Goal: Task Accomplishment & Management: Manage account settings

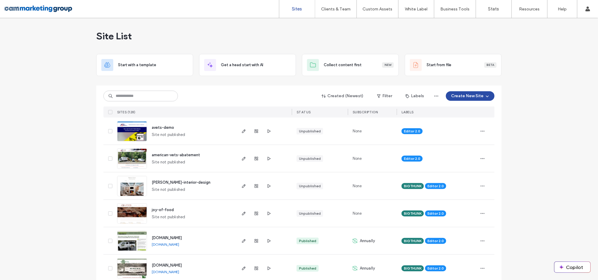
drag, startPoint x: 569, startPoint y: 133, endPoint x: 577, endPoint y: 72, distance: 61.7
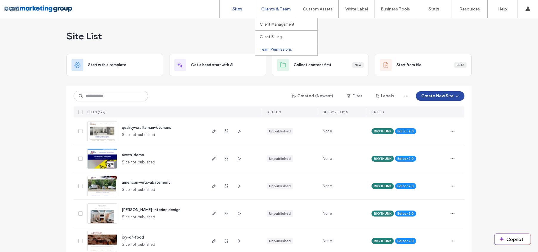
click at [278, 52] on link "Team Permissions" at bounding box center [289, 49] width 58 height 12
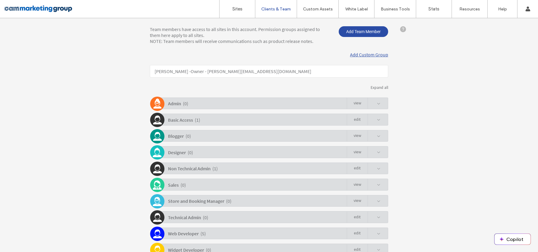
scroll to position [61, 0]
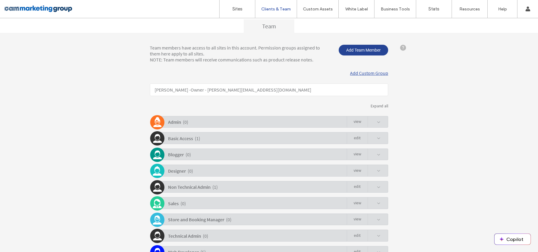
click at [346, 49] on span "Add Team Member" at bounding box center [363, 50] width 49 height 11
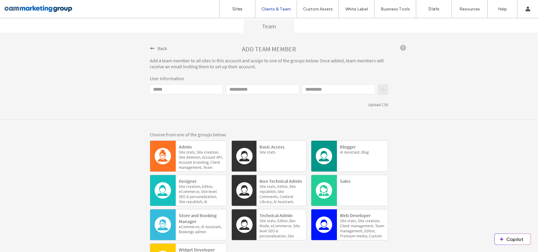
click at [184, 88] on input "Email" at bounding box center [186, 89] width 73 height 10
type input "**********"
type input "******"
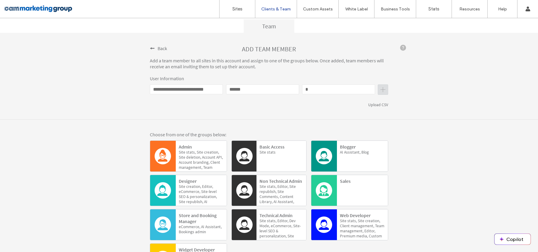
type input "*"
click at [385, 89] on button "submit" at bounding box center [383, 89] width 10 height 10
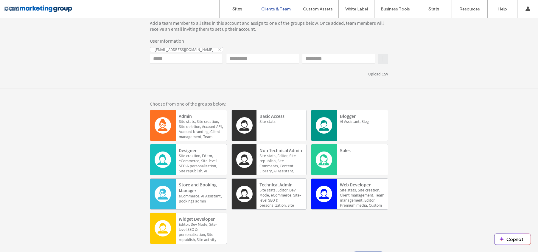
scroll to position [124, 0]
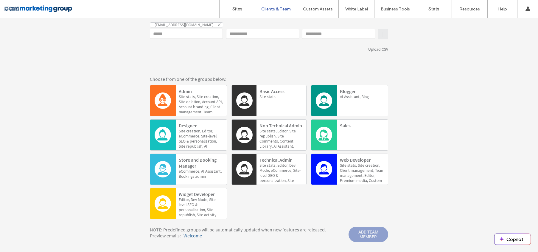
click at [358, 167] on span "Site" at bounding box center [361, 165] width 7 height 5
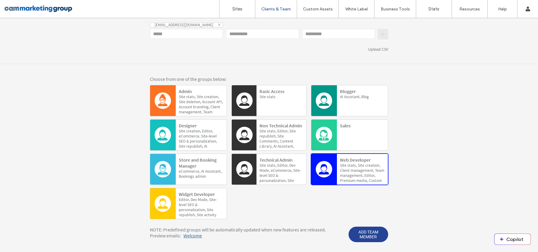
click at [371, 238] on span "ADD TEAM MEMBER" at bounding box center [369, 235] width 40 height 16
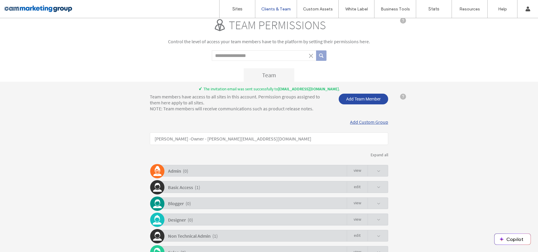
scroll to position [0, 0]
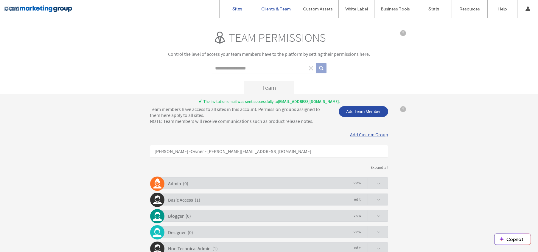
click at [232, 2] on link "Sites" at bounding box center [237, 9] width 35 height 18
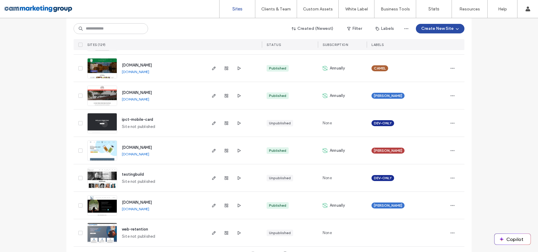
scroll to position [1944, 0]
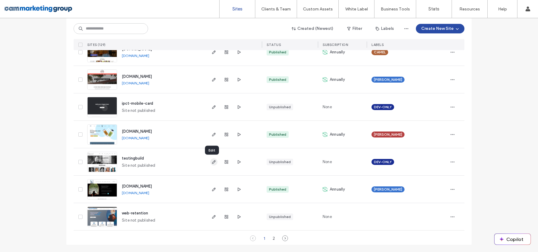
click at [212, 162] on use "button" at bounding box center [214, 162] width 4 height 4
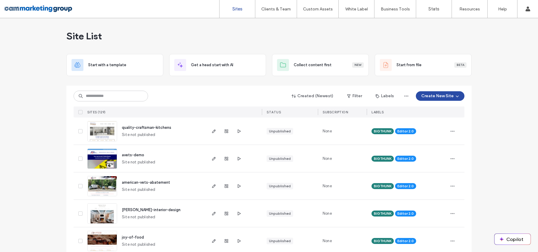
click at [447, 94] on button "Create New Site" at bounding box center [440, 96] width 49 height 10
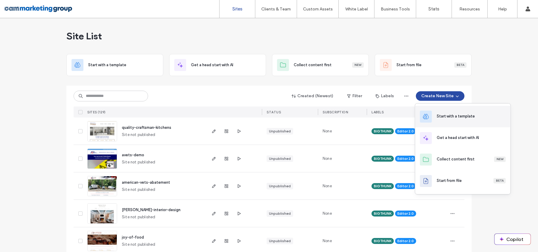
click at [474, 116] on div "Start with a template" at bounding box center [456, 116] width 38 height 6
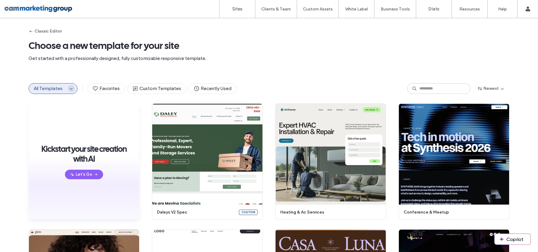
click at [69, 89] on icon "button" at bounding box center [71, 88] width 5 height 5
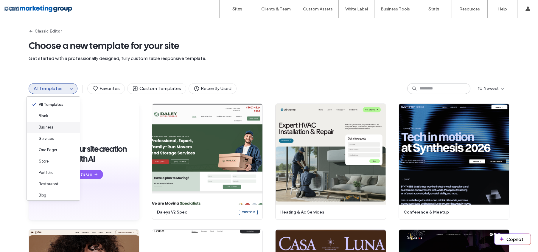
click at [57, 126] on div "Business" at bounding box center [53, 127] width 53 height 11
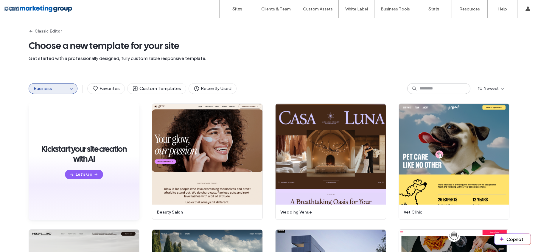
click at [63, 86] on div "Business" at bounding box center [53, 88] width 49 height 11
click at [51, 91] on button "Business" at bounding box center [48, 88] width 39 height 10
click at [73, 90] on div "Business" at bounding box center [53, 88] width 49 height 11
click at [63, 87] on button "Business" at bounding box center [48, 88] width 39 height 10
click at [69, 86] on icon "button" at bounding box center [71, 88] width 5 height 5
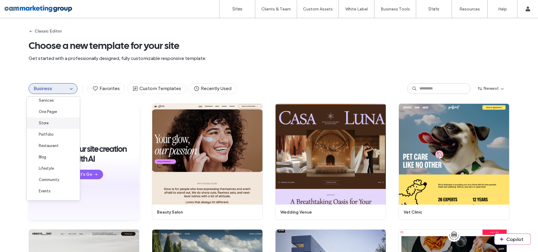
scroll to position [60, 0]
click at [56, 178] on div "Travel" at bounding box center [53, 180] width 53 height 11
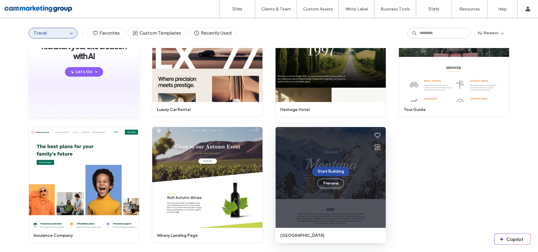
scroll to position [0, 0]
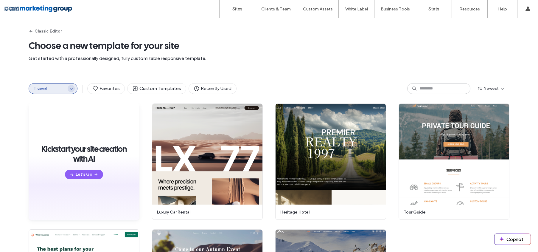
click at [69, 88] on icon "button" at bounding box center [71, 88] width 5 height 5
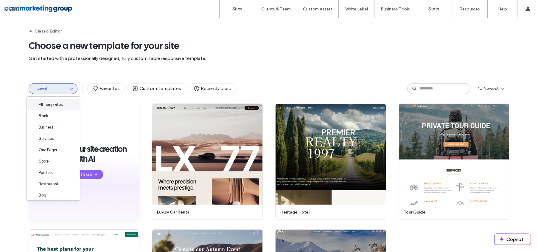
click at [56, 104] on span "All Templates" at bounding box center [51, 105] width 24 height 6
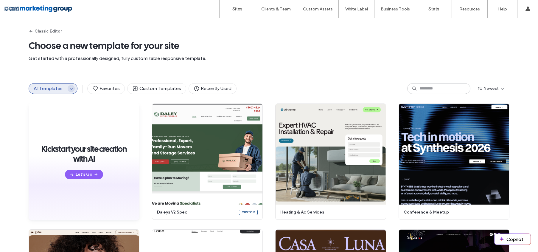
click at [69, 90] on icon "button" at bounding box center [71, 88] width 5 height 5
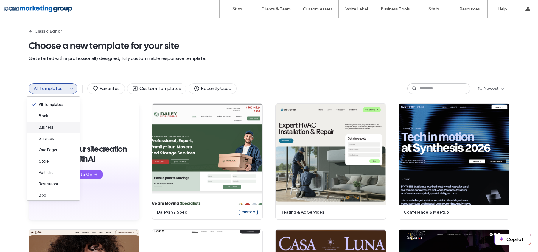
click at [60, 126] on div "Business" at bounding box center [53, 127] width 53 height 11
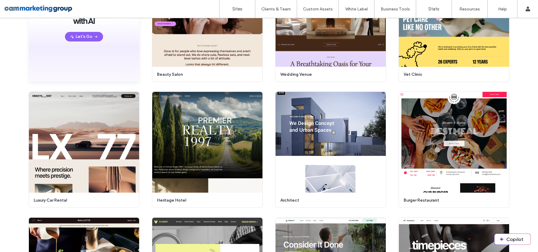
scroll to position [120, 0]
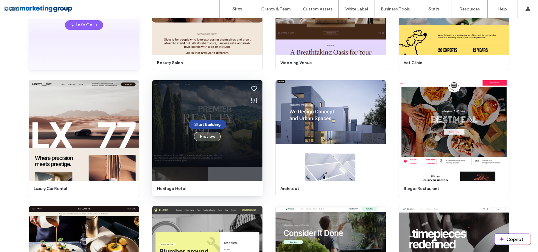
click at [203, 136] on button "Preview" at bounding box center [207, 137] width 27 height 10
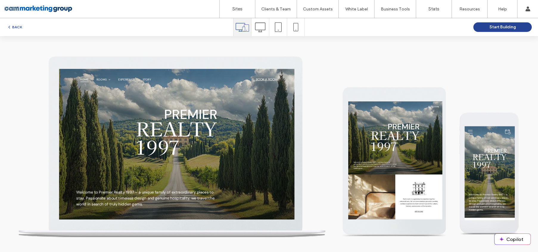
scroll to position [0, 0]
click at [487, 28] on button "Start Building" at bounding box center [503, 27] width 58 height 10
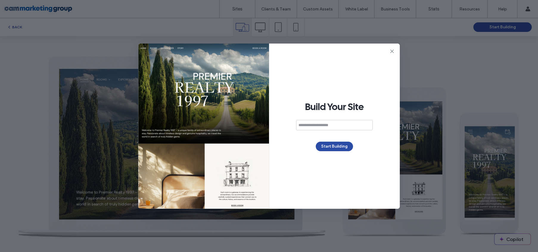
click at [335, 126] on input at bounding box center [334, 125] width 77 height 10
type input "**********"
click at [342, 152] on div "**********" at bounding box center [335, 126] width 131 height 165
click at [345, 147] on button "Start Building" at bounding box center [334, 147] width 37 height 10
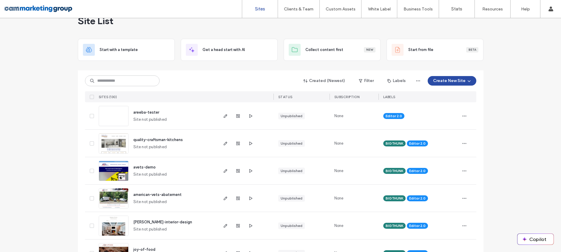
scroll to position [19, 0]
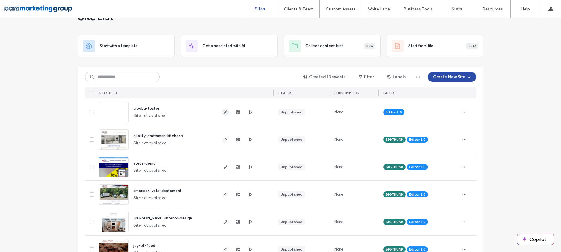
click at [223, 111] on icon "button" at bounding box center [225, 112] width 5 height 5
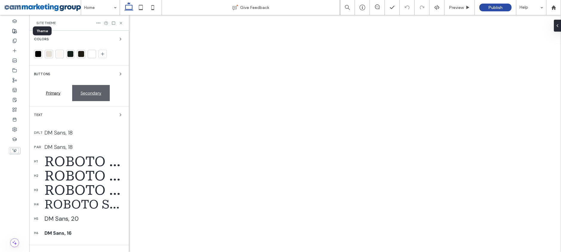
click at [15, 32] on icon at bounding box center [14, 31] width 5 height 5
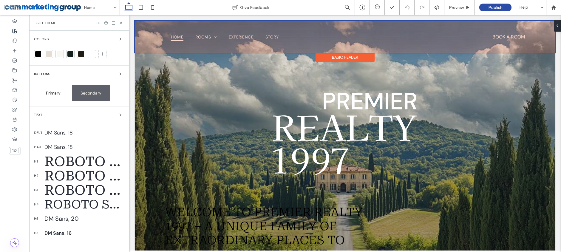
click at [344, 55] on div "Basic Header" at bounding box center [344, 57] width 59 height 9
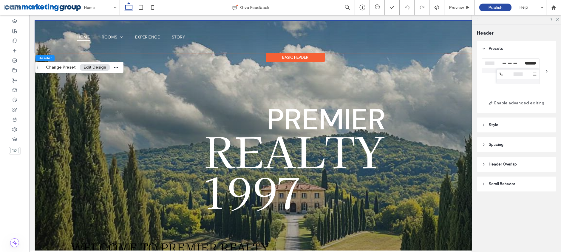
click at [294, 58] on div "Basic Header" at bounding box center [295, 57] width 59 height 9
click at [63, 65] on button "Change Preset" at bounding box center [61, 67] width 38 height 7
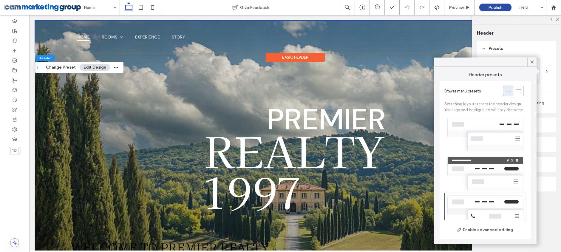
scroll to position [65, 0]
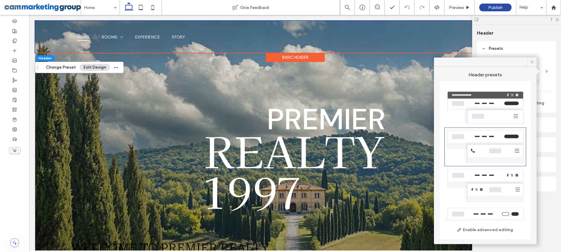
click at [531, 62] on use at bounding box center [531, 61] width 3 height 3
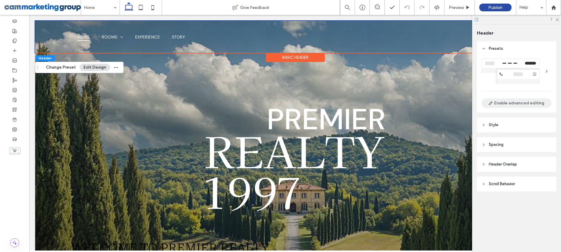
click at [510, 100] on button "Enable advanced editing" at bounding box center [517, 103] width 70 height 10
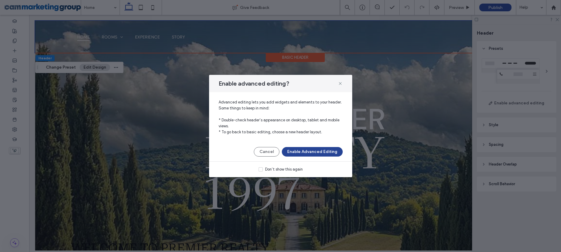
click at [294, 151] on button "Enable Advanced Editing" at bounding box center [312, 152] width 61 height 10
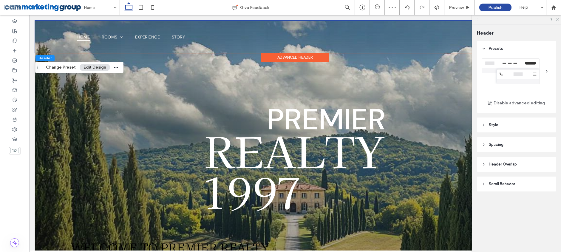
click at [558, 19] on icon at bounding box center [557, 19] width 4 height 4
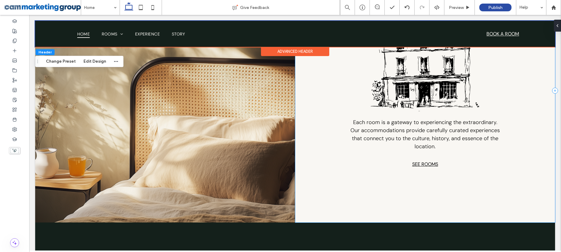
scroll to position [407, 0]
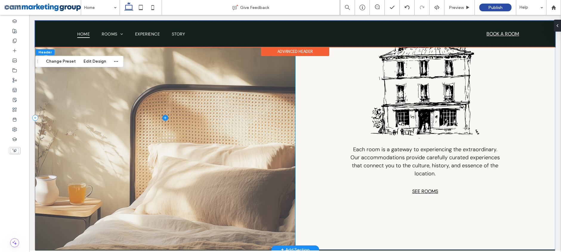
click at [246, 113] on span at bounding box center [165, 118] width 260 height 264
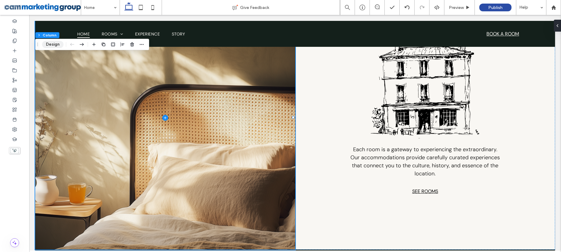
click at [55, 42] on button "Design" at bounding box center [52, 44] width 21 height 7
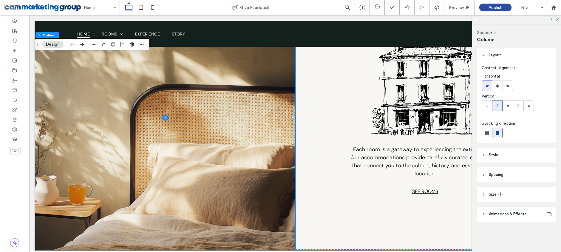
click at [510, 157] on header "Style" at bounding box center [516, 155] width 79 height 15
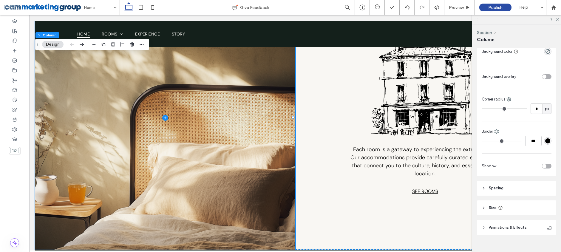
click at [524, 187] on header "Spacing" at bounding box center [516, 188] width 79 height 15
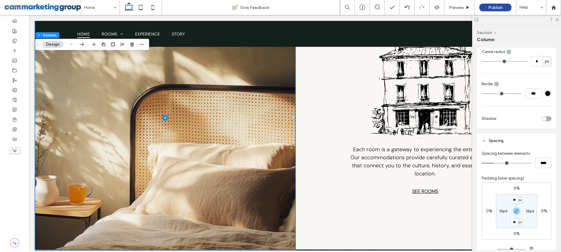
scroll to position [273, 0]
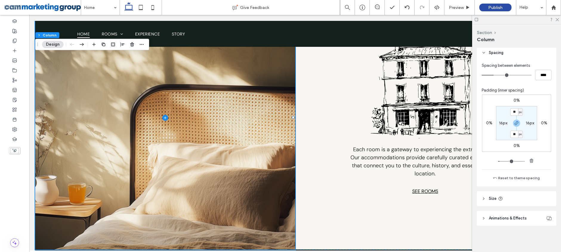
click at [508, 196] on header "Size" at bounding box center [516, 198] width 79 height 15
click at [18, 19] on div at bounding box center [14, 21] width 29 height 10
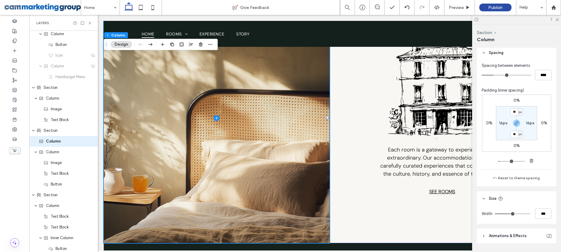
scroll to position [0, 0]
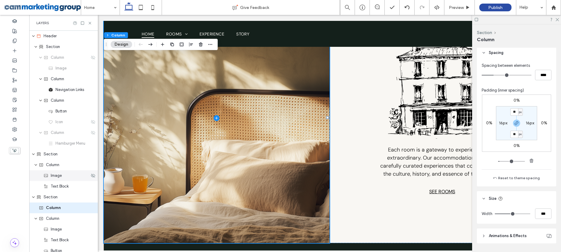
click at [56, 171] on div "Image" at bounding box center [63, 175] width 69 height 11
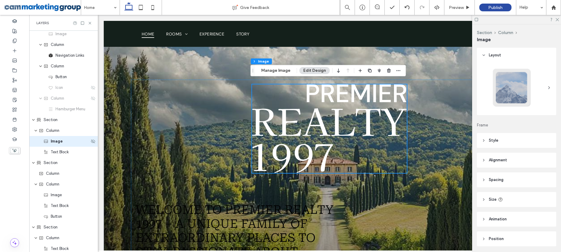
scroll to position [10, 0]
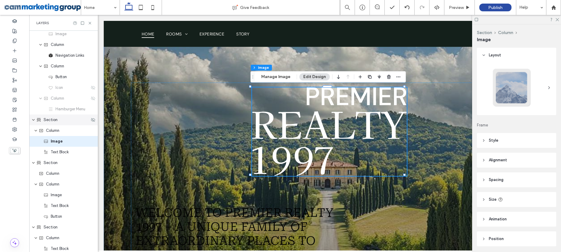
click at [58, 122] on div "Section" at bounding box center [62, 120] width 53 height 6
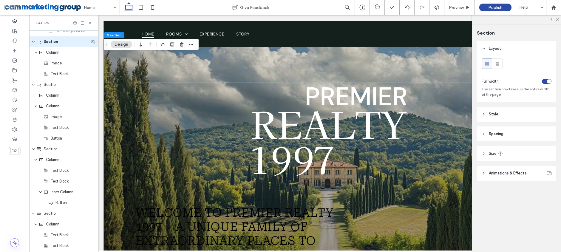
scroll to position [143, 0]
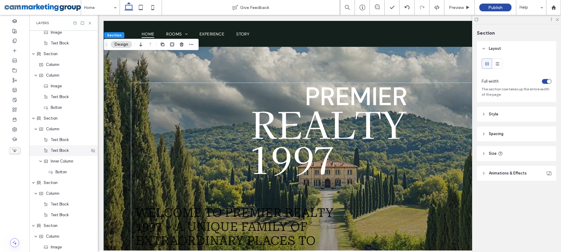
click at [58, 149] on span "Text Block" at bounding box center [60, 151] width 18 height 6
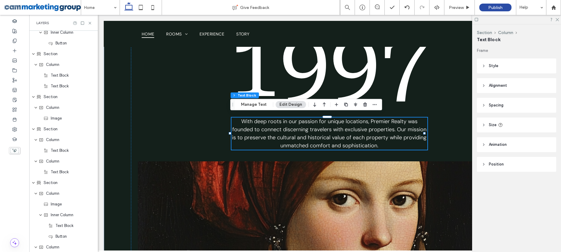
scroll to position [349, 0]
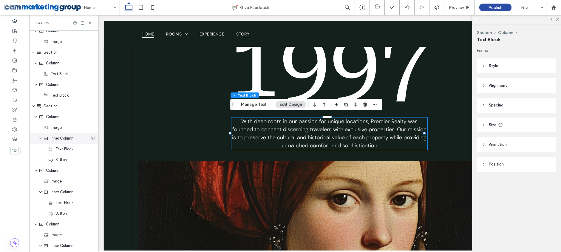
click at [66, 135] on span "Inner Column" at bounding box center [62, 138] width 23 height 6
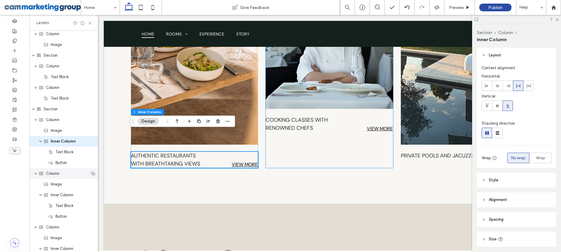
scroll to position [1454, 0]
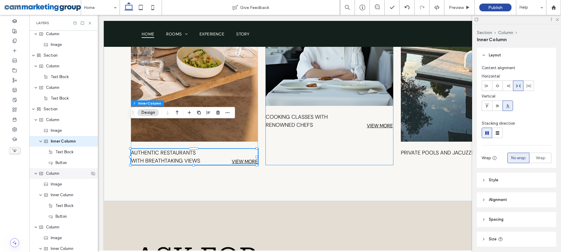
click at [58, 171] on span "Column" at bounding box center [52, 174] width 13 height 6
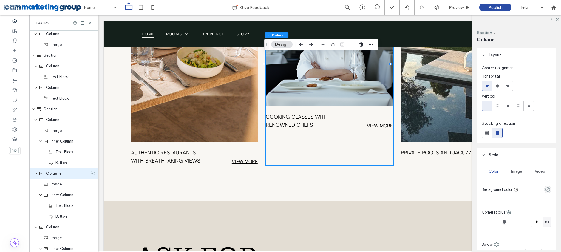
scroll to position [378, 0]
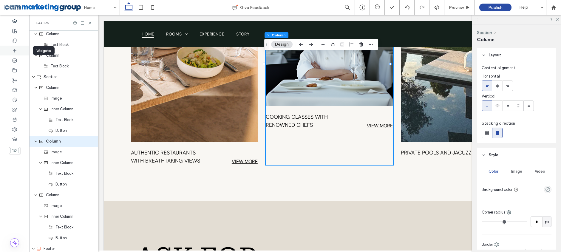
click at [15, 49] on icon at bounding box center [14, 50] width 5 height 5
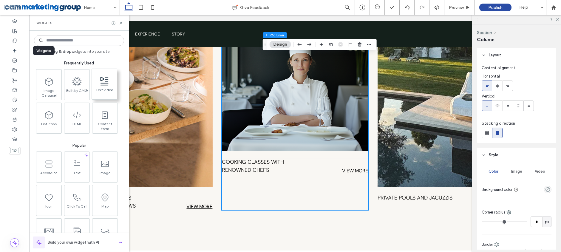
click at [90, 21] on div "Widgets" at bounding box center [78, 23] width 85 height 5
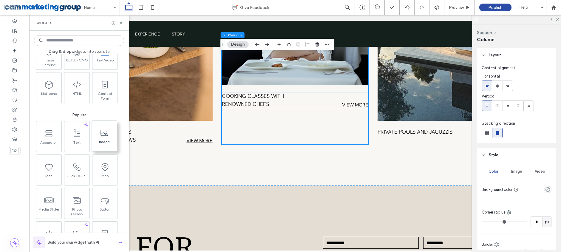
scroll to position [65, 0]
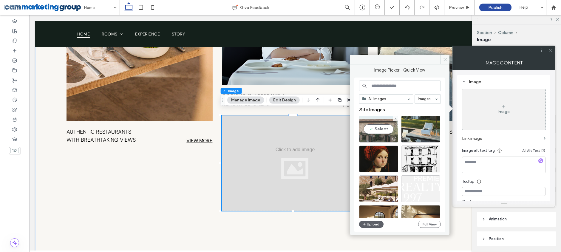
click at [383, 129] on div "Select" at bounding box center [378, 129] width 39 height 27
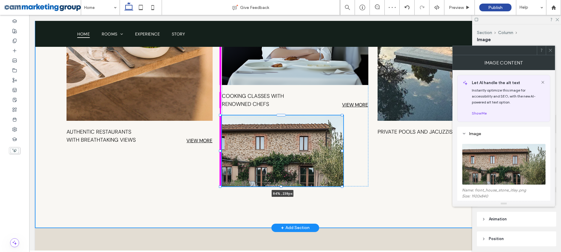
drag, startPoint x: 365, startPoint y: 205, endPoint x: 339, endPoint y: 178, distance: 37.5
click at [341, 185] on div at bounding box center [342, 186] width 2 height 2
type input "**"
type input "****"
type input "***"
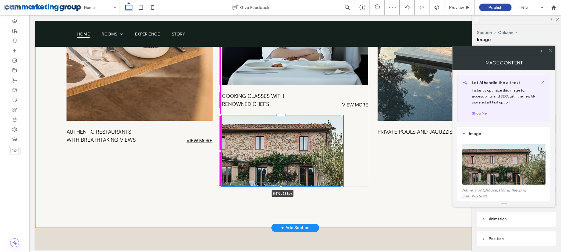
type input "***"
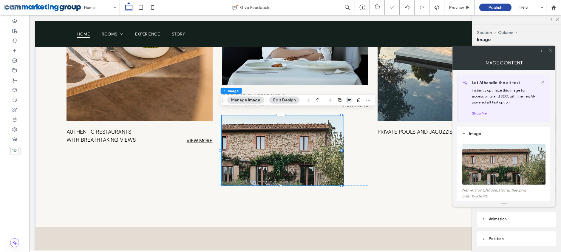
click at [346, 97] on span "button" at bounding box center [349, 100] width 7 height 7
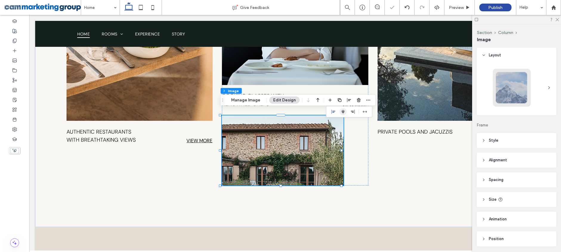
click at [342, 111] on icon "center" at bounding box center [342, 111] width 5 height 5
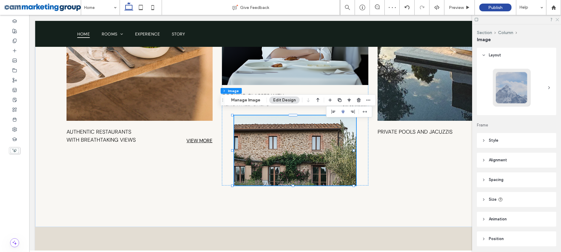
click at [558, 19] on icon at bounding box center [557, 19] width 4 height 4
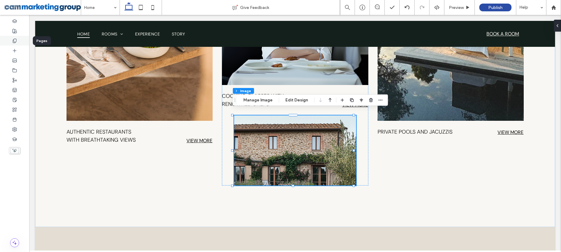
click at [12, 38] on div at bounding box center [14, 41] width 29 height 10
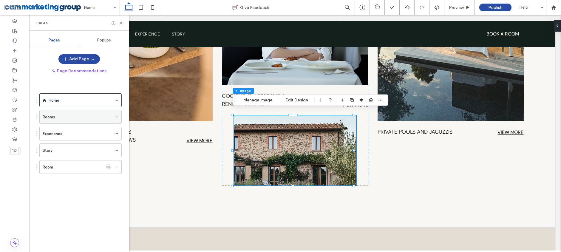
click at [87, 121] on div "Rooms" at bounding box center [77, 116] width 69 height 13
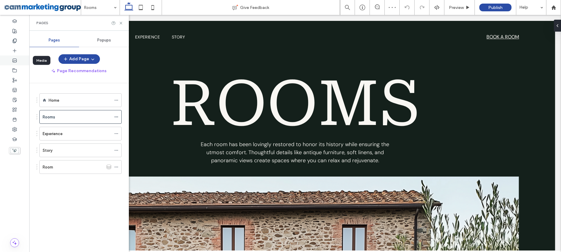
click at [17, 57] on div at bounding box center [14, 60] width 29 height 10
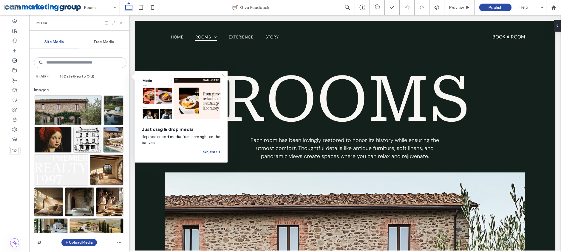
click at [123, 23] on icon at bounding box center [121, 23] width 4 height 4
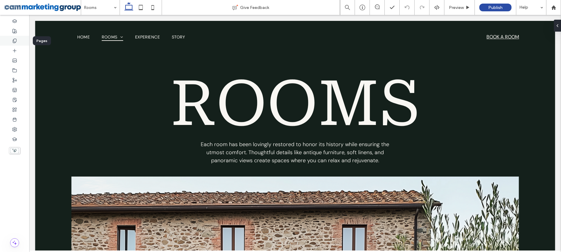
click at [17, 39] on icon at bounding box center [14, 40] width 5 height 5
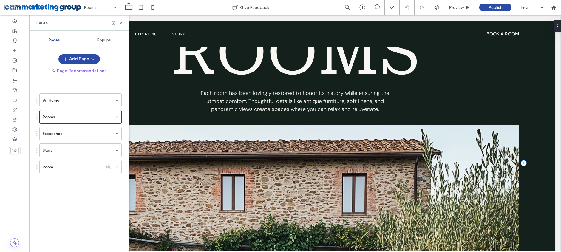
scroll to position [76, 0]
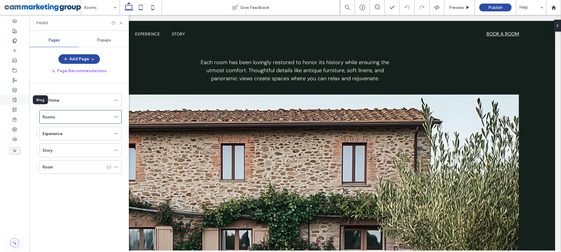
click at [17, 96] on div at bounding box center [14, 100] width 29 height 10
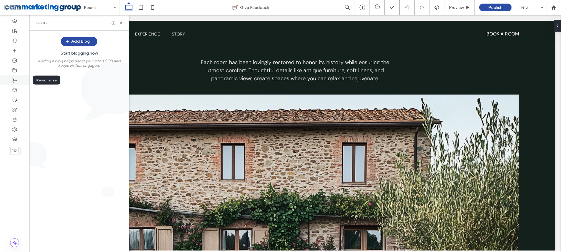
click at [14, 79] on icon at bounding box center [14, 80] width 5 height 5
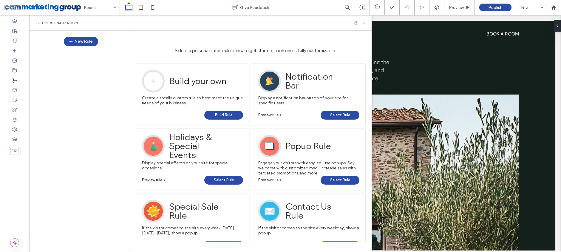
click at [365, 22] on icon at bounding box center [363, 23] width 4 height 4
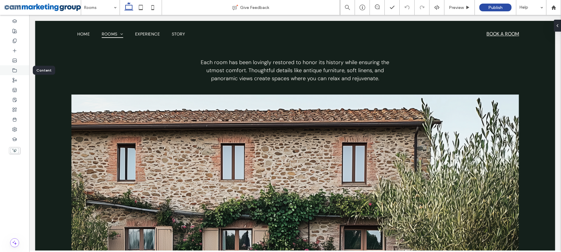
click at [17, 72] on div at bounding box center [14, 70] width 29 height 10
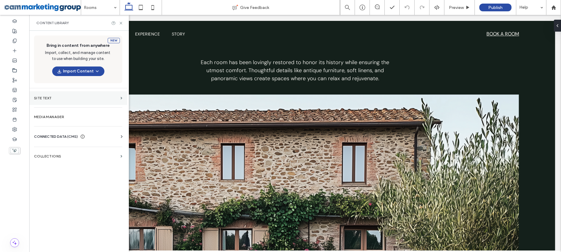
click at [97, 97] on label "Site Text" at bounding box center [76, 98] width 84 height 4
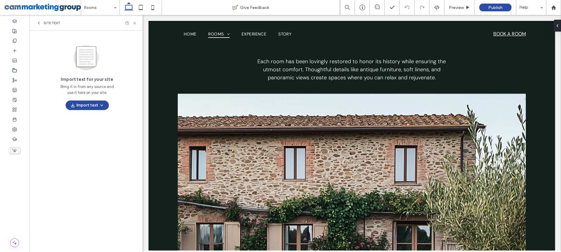
scroll to position [72, 0]
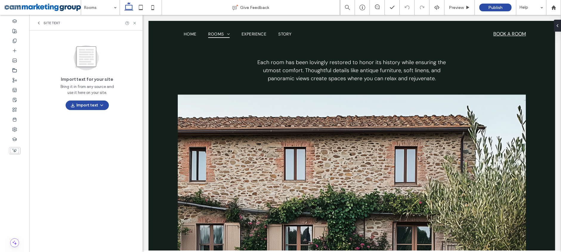
click at [48, 24] on span "Site Text" at bounding box center [52, 23] width 17 height 5
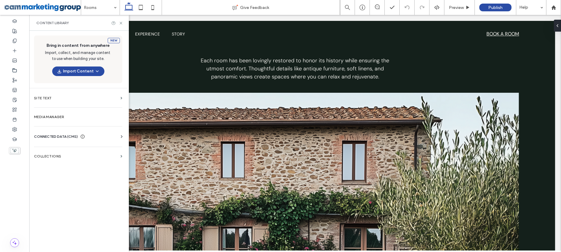
scroll to position [76, 0]
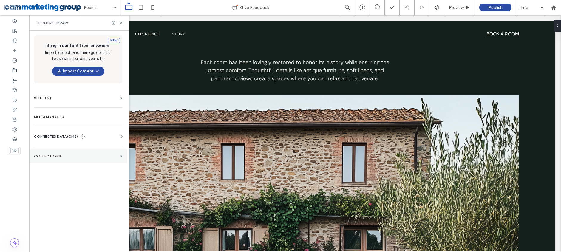
click at [56, 151] on section "Collections" at bounding box center [78, 156] width 98 height 14
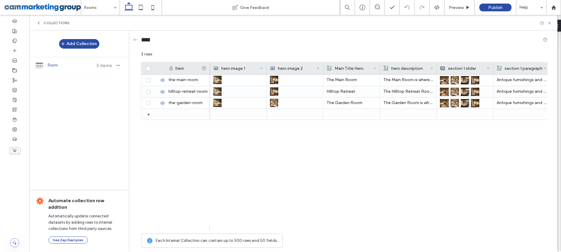
click at [54, 22] on span "Collections" at bounding box center [57, 23] width 26 height 5
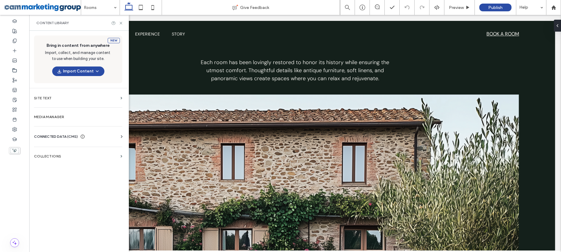
click at [54, 135] on span "CONNECTED DATA (CMS)" at bounding box center [56, 137] width 44 height 6
click at [57, 148] on section "Business Info" at bounding box center [79, 151] width 91 height 14
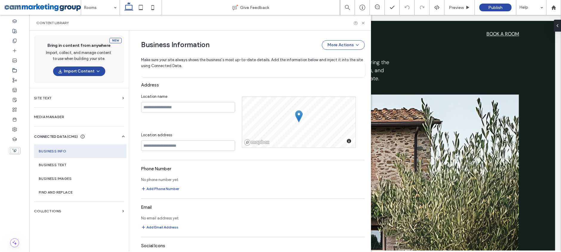
scroll to position [172, 0]
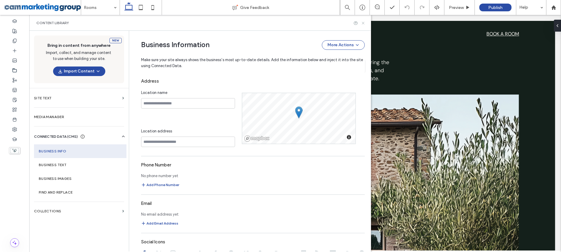
click at [362, 23] on icon at bounding box center [363, 23] width 4 height 4
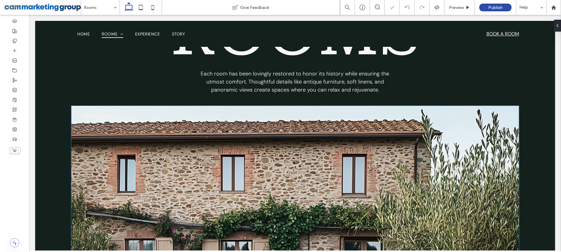
scroll to position [57, 0]
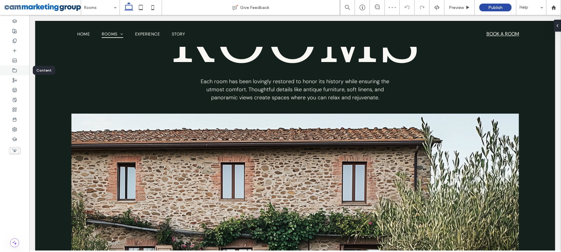
click at [12, 69] on icon at bounding box center [14, 70] width 5 height 5
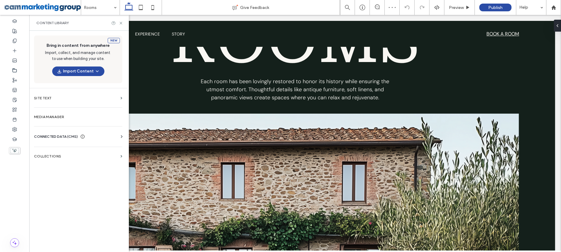
click at [48, 137] on span "CONNECTED DATA (CMS)" at bounding box center [56, 137] width 44 height 6
click at [41, 150] on label "Business Info" at bounding box center [79, 151] width 81 height 4
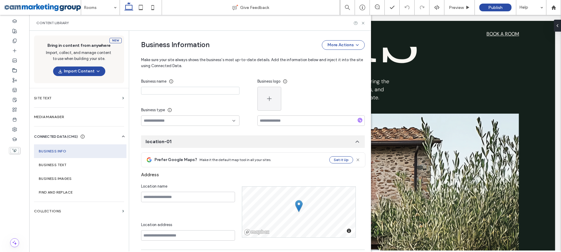
scroll to position [0, 0]
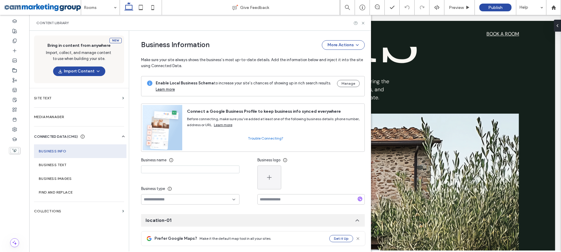
click at [173, 165] on input at bounding box center [190, 169] width 98 height 8
type input "**********"
click at [221, 187] on div "Business type" at bounding box center [190, 188] width 98 height 11
click at [365, 21] on icon at bounding box center [363, 23] width 4 height 4
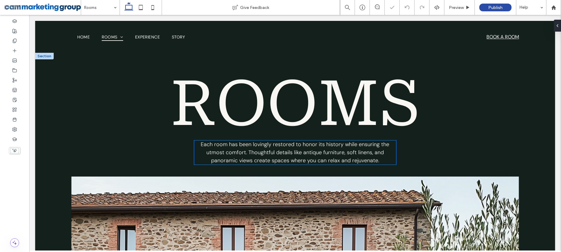
click at [258, 154] on span "Each room has been lovingly restored to honor its history while ensuring the ut…" at bounding box center [295, 152] width 188 height 23
click at [258, 154] on div "Each room has been lovingly restored to honor its history while ensuring the ut…" at bounding box center [295, 152] width 202 height 24
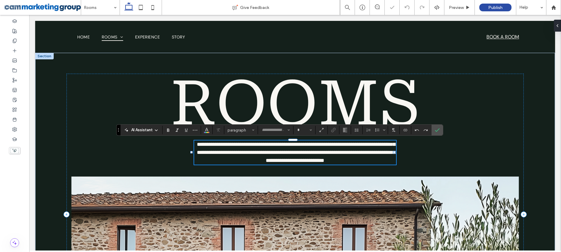
type input "*******"
type input "**"
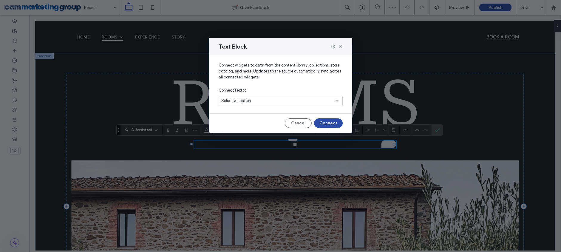
click at [285, 97] on div "Select an option" at bounding box center [281, 101] width 124 height 10
click at [277, 123] on span "Craigs Vineyard" at bounding box center [301, 122] width 74 height 6
click at [327, 120] on button "Connect" at bounding box center [328, 123] width 29 height 10
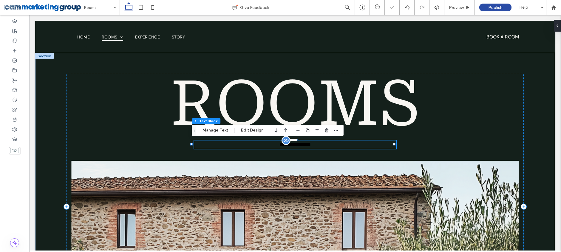
click at [344, 144] on p "**********" at bounding box center [295, 144] width 202 height 8
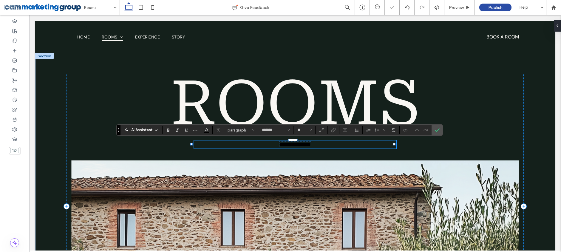
click at [344, 145] on p "**********" at bounding box center [295, 144] width 202 height 8
click at [208, 132] on span "Color" at bounding box center [206, 130] width 5 height 8
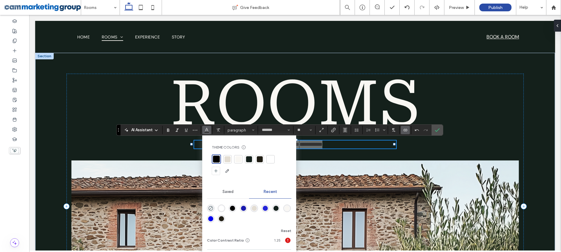
click at [239, 157] on div at bounding box center [238, 159] width 6 height 6
click at [435, 129] on icon "Confirm" at bounding box center [437, 130] width 5 height 5
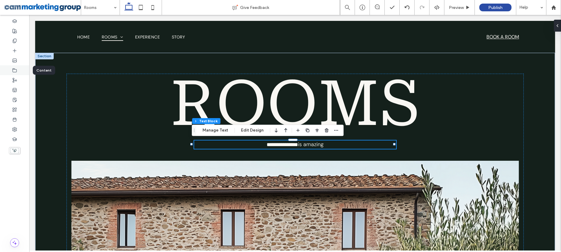
click at [13, 67] on div at bounding box center [14, 70] width 29 height 10
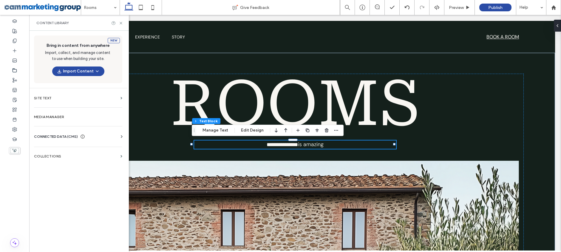
click at [54, 135] on span "CONNECTED DATA (CMS)" at bounding box center [56, 137] width 44 height 6
click at [61, 154] on section "Business Info" at bounding box center [79, 151] width 91 height 14
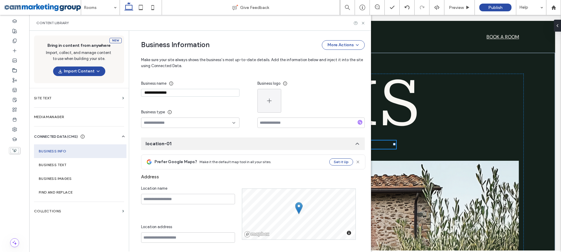
scroll to position [79, 0]
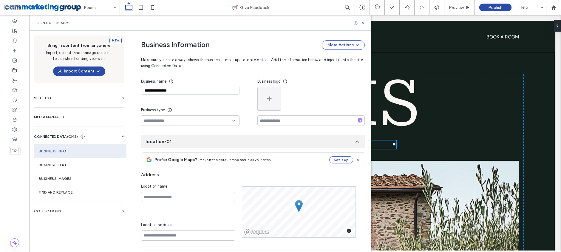
click at [200, 92] on input "**********" at bounding box center [190, 91] width 98 height 8
type input "**********"
click at [231, 96] on div "**********" at bounding box center [190, 92] width 98 height 10
click at [361, 24] on icon at bounding box center [363, 23] width 4 height 4
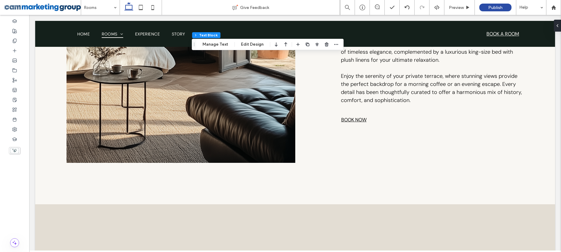
scroll to position [0, 0]
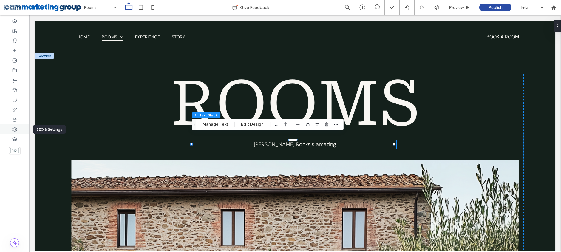
click at [14, 133] on div at bounding box center [14, 129] width 29 height 10
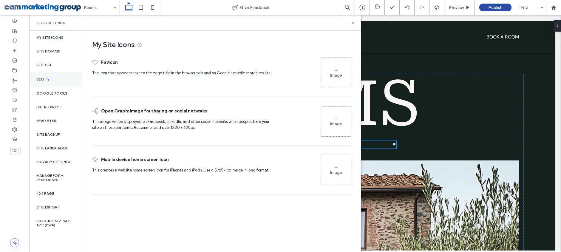
click at [64, 77] on div "SEO" at bounding box center [56, 79] width 54 height 15
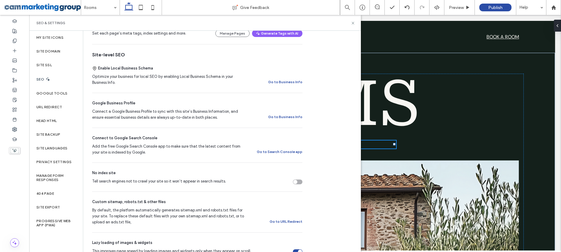
scroll to position [110, 0]
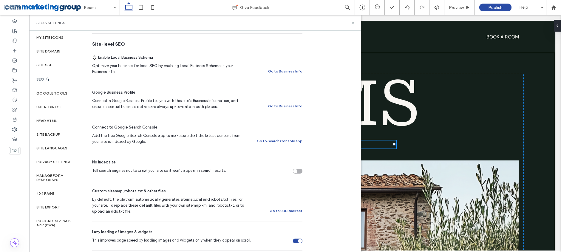
click at [354, 24] on icon at bounding box center [353, 23] width 4 height 4
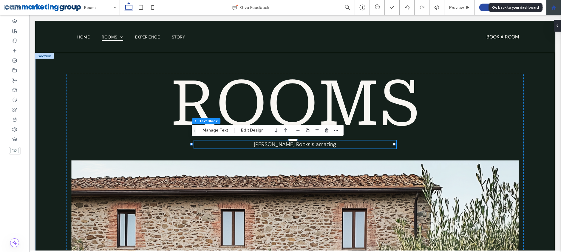
click at [554, 8] on use at bounding box center [553, 7] width 4 height 4
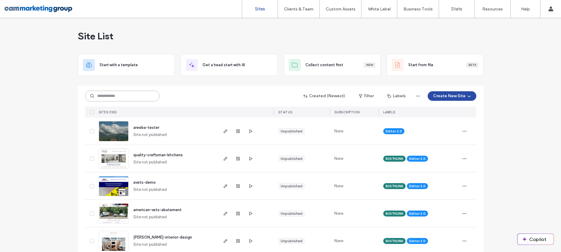
click at [130, 91] on input at bounding box center [122, 96] width 75 height 11
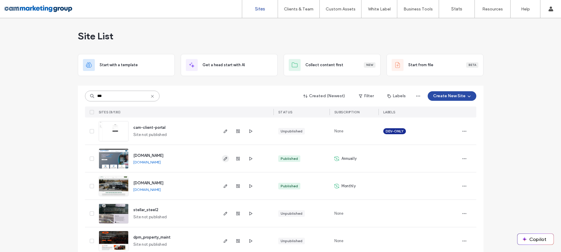
type input "***"
click at [223, 159] on use "button" at bounding box center [225, 159] width 4 height 4
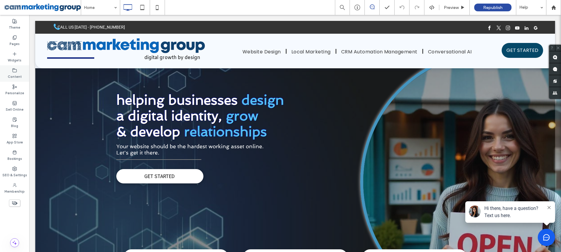
click at [18, 75] on label "Content" at bounding box center [15, 76] width 14 height 7
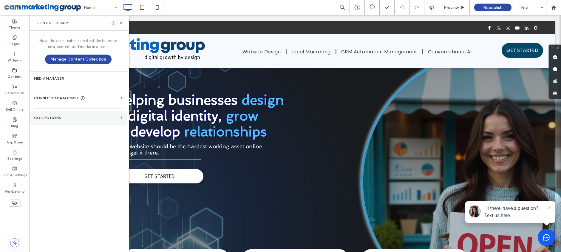
click at [75, 111] on section "Collections" at bounding box center [78, 118] width 98 height 14
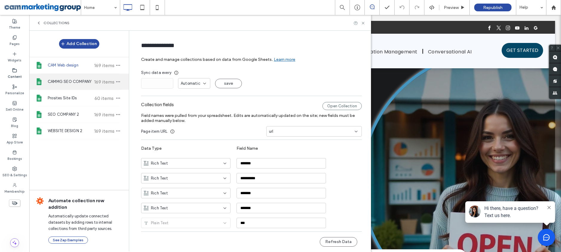
click at [68, 81] on span "CAMMG SEO COMPANY" at bounding box center [70, 82] width 44 height 6
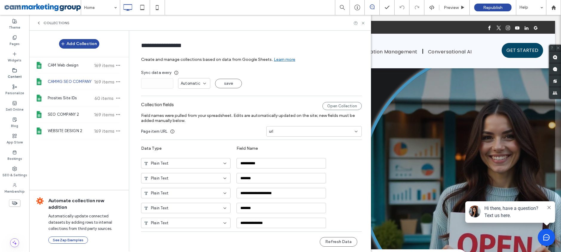
type input "**********"
click at [336, 108] on div "Open Collection" at bounding box center [341, 106] width 39 height 8
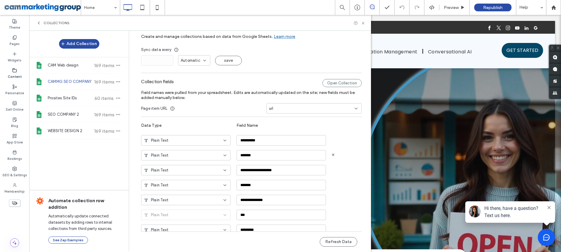
scroll to position [44, 0]
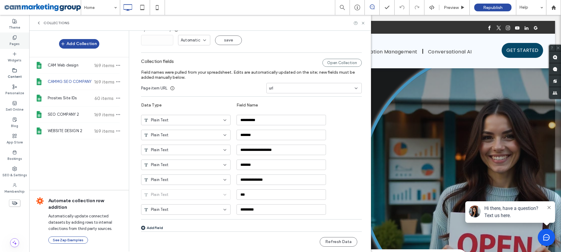
click at [13, 32] on div "Pages" at bounding box center [14, 40] width 29 height 16
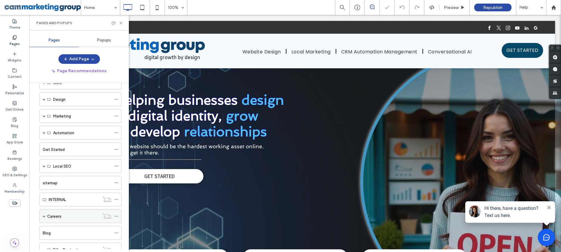
scroll to position [4, 0]
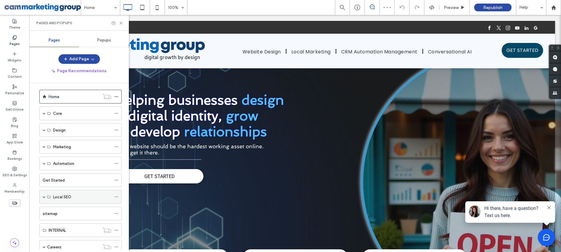
click at [45, 195] on span at bounding box center [44, 196] width 3 height 3
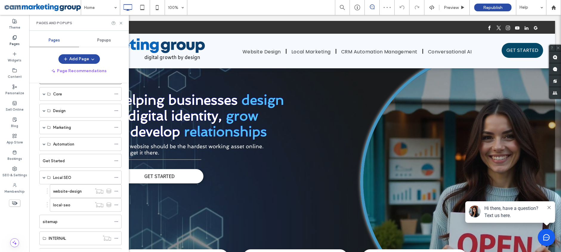
scroll to position [27, 0]
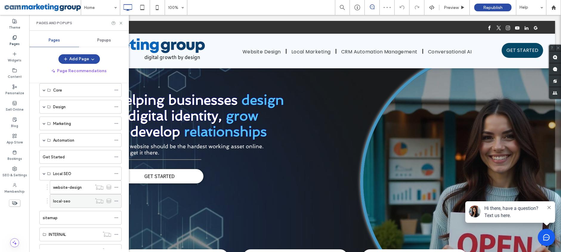
click at [70, 201] on div "local-seo" at bounding box center [72, 201] width 39 height 6
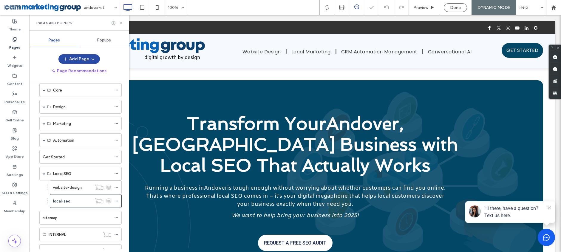
drag, startPoint x: 122, startPoint y: 23, endPoint x: 90, endPoint y: 9, distance: 35.0
click at [122, 23] on icon at bounding box center [121, 23] width 4 height 4
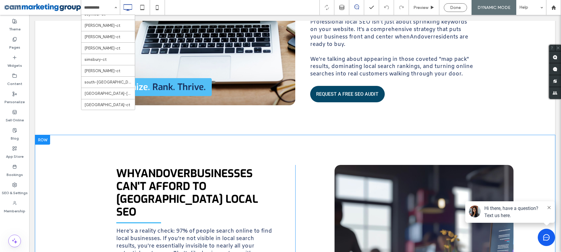
scroll to position [434, 0]
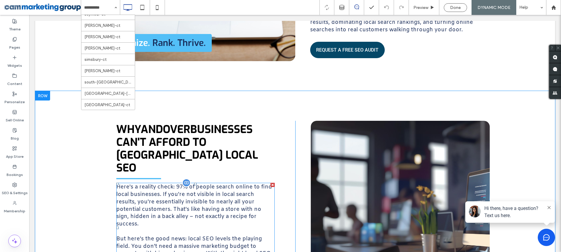
click at [210, 183] on span "Here's a reality check: 97% of people search online to find local businesses. I…" at bounding box center [194, 205] width 156 height 44
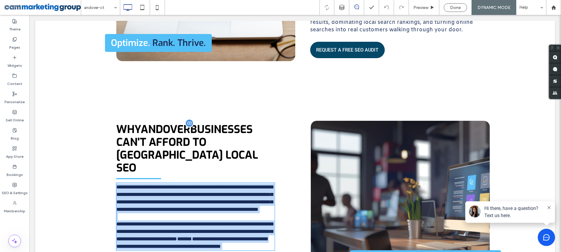
type input "*****"
type input "**"
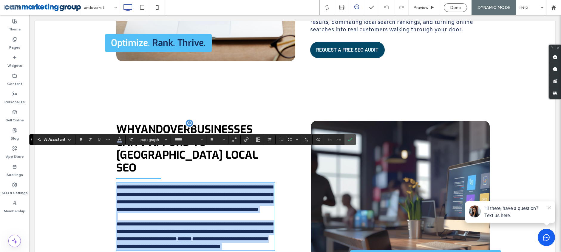
click at [174, 122] on span "Andover" at bounding box center [165, 129] width 49 height 14
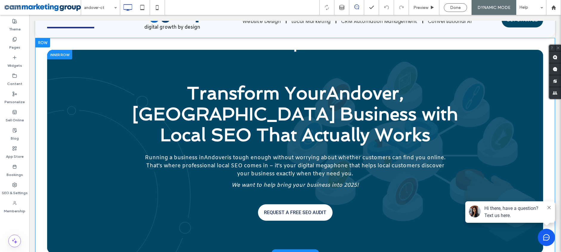
scroll to position [0, 0]
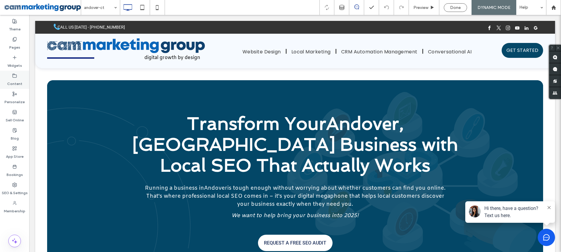
drag, startPoint x: 16, startPoint y: 131, endPoint x: 13, endPoint y: 88, distance: 43.6
click at [16, 131] on icon at bounding box center [14, 130] width 5 height 5
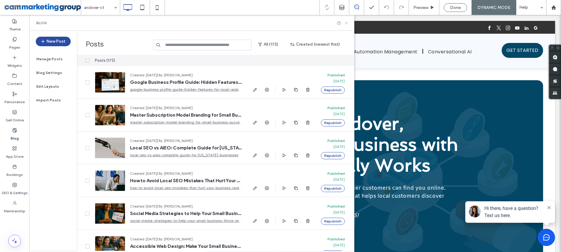
click at [345, 23] on icon at bounding box center [346, 23] width 4 height 4
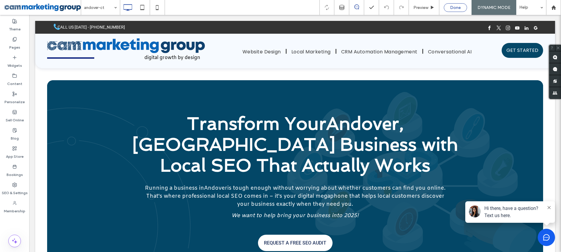
click at [451, 7] on span "Done" at bounding box center [455, 7] width 11 height 5
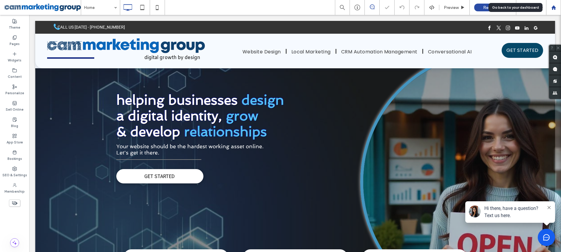
click at [555, 5] on icon at bounding box center [553, 7] width 5 height 5
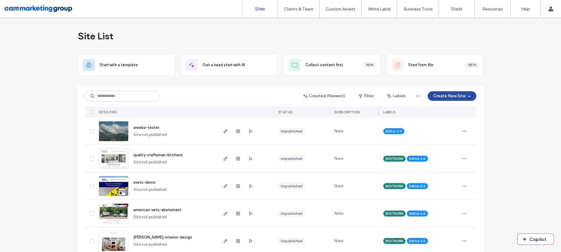
drag, startPoint x: 523, startPoint y: 135, endPoint x: 520, endPoint y: 134, distance: 3.6
click at [462, 131] on icon "button" at bounding box center [464, 131] width 5 height 5
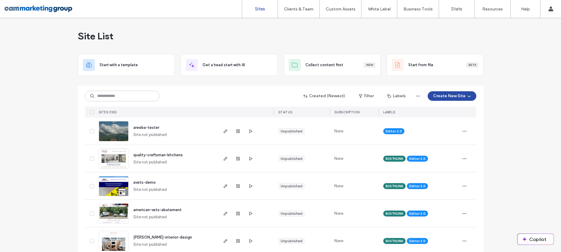
click at [90, 131] on span at bounding box center [92, 131] width 4 height 4
click at [112, 96] on button "Assign Labels" at bounding box center [106, 96] width 43 height 10
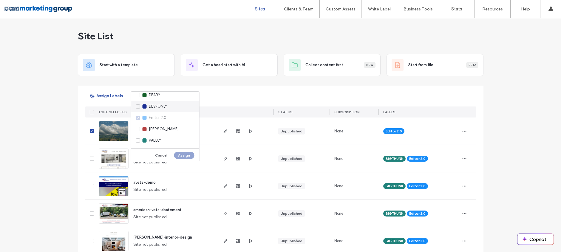
scroll to position [69, 0]
click at [149, 112] on span "DEV-ONLY" at bounding box center [158, 110] width 18 height 6
click at [185, 152] on button "Assign" at bounding box center [184, 155] width 20 height 7
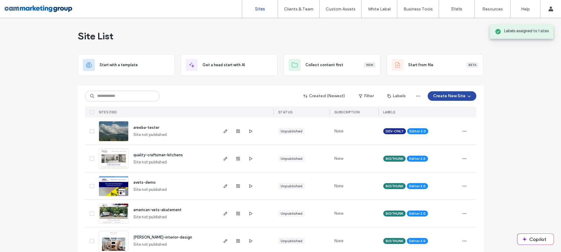
click at [394, 37] on div "Site List" at bounding box center [280, 36] width 405 height 36
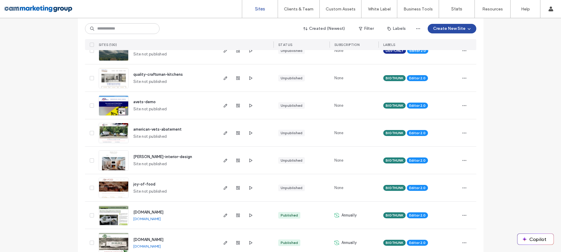
scroll to position [0, 0]
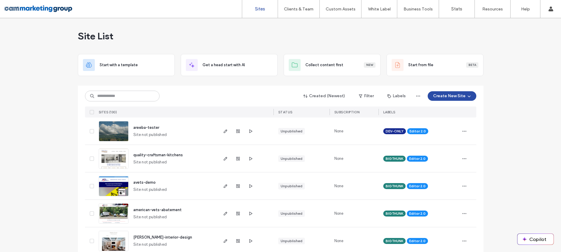
drag, startPoint x: 508, startPoint y: 153, endPoint x: 482, endPoint y: 96, distance: 62.3
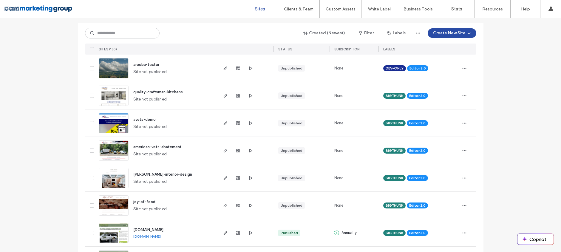
scroll to position [2, 0]
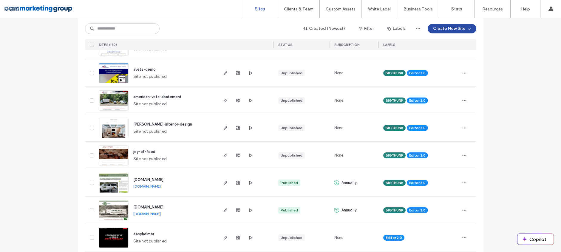
scroll to position [0, 0]
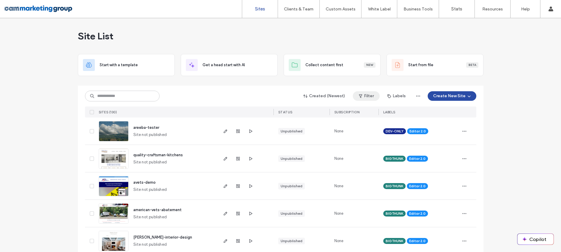
click at [373, 97] on button "Filter" at bounding box center [366, 96] width 27 height 10
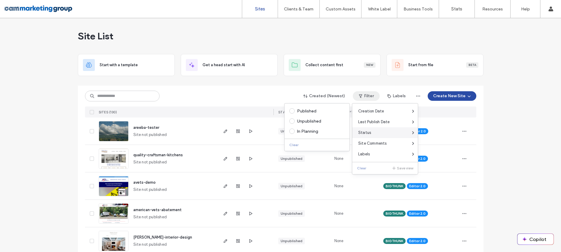
click at [382, 130] on div "Status" at bounding box center [385, 132] width 66 height 11
click at [300, 106] on div "Published" at bounding box center [316, 111] width 65 height 10
click at [298, 111] on div "Published" at bounding box center [319, 111] width 45 height 5
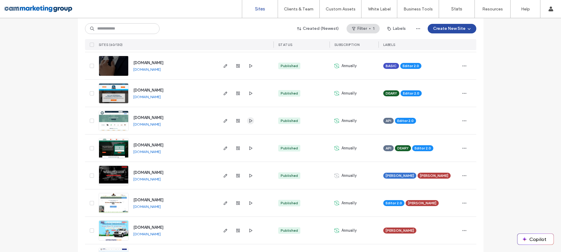
scroll to position [199, 0]
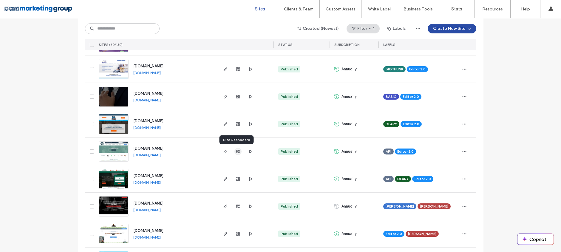
click at [236, 151] on use "button" at bounding box center [238, 152] width 4 height 4
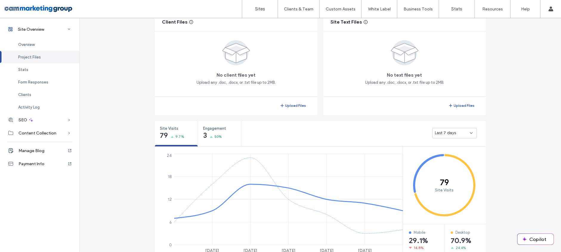
scroll to position [179, 0]
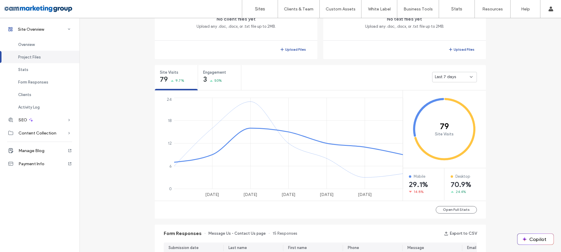
click at [466, 71] on div "Last 7 days" at bounding box center [363, 77] width 244 height 24
click at [464, 78] on div "Last 7 days" at bounding box center [452, 77] width 35 height 6
click at [448, 109] on span "Last 30 days" at bounding box center [445, 108] width 24 height 6
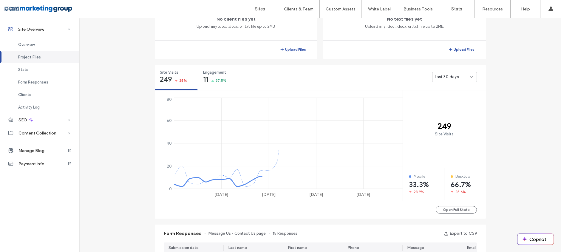
click at [509, 147] on div "Site Overview www.clarkhirth.com Site ID: 234578da https://www.clarkhirth.com E…" at bounding box center [320, 243] width 482 height 809
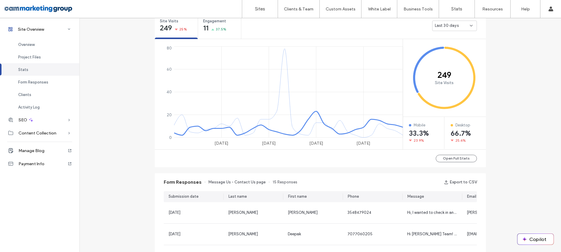
scroll to position [209, 0]
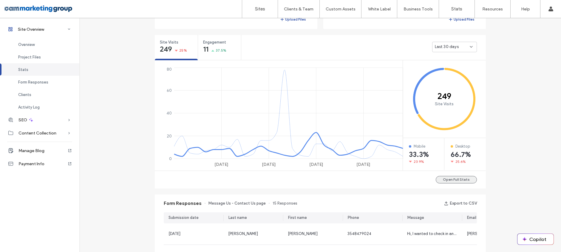
click at [454, 181] on button "Open Full Stats" at bounding box center [456, 179] width 41 height 7
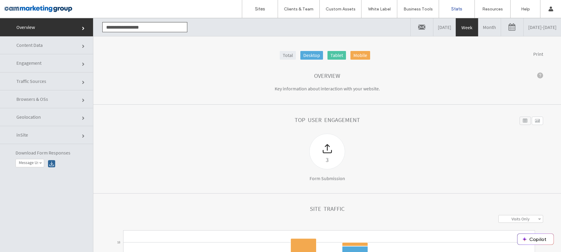
click at [478, 27] on link "Month" at bounding box center [489, 27] width 22 height 18
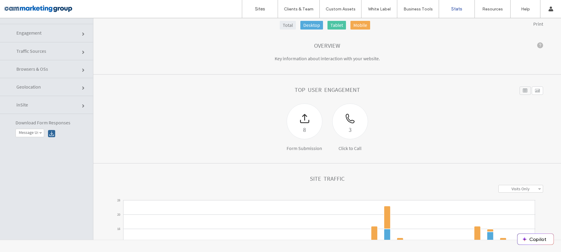
click at [46, 48] on link "Traffic Sources" at bounding box center [46, 51] width 93 height 18
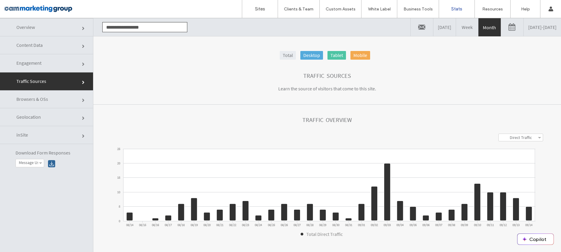
scroll to position [197, 0]
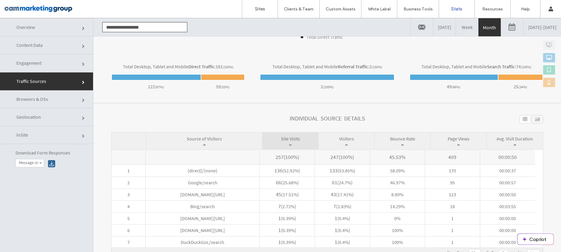
click at [490, 52] on section "Total Desktop, Tablet and Mobile Direct Traffic : 181 (100%) 122 ( 67% ) 59 ( 3…" at bounding box center [326, 78] width 467 height 52
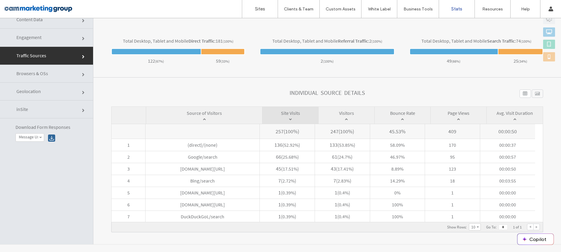
scroll to position [30, 0]
